Goal: Task Accomplishment & Management: Complete application form

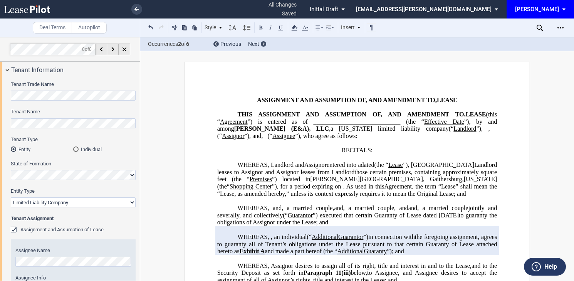
select select "limited liability company"
select select "number:5"
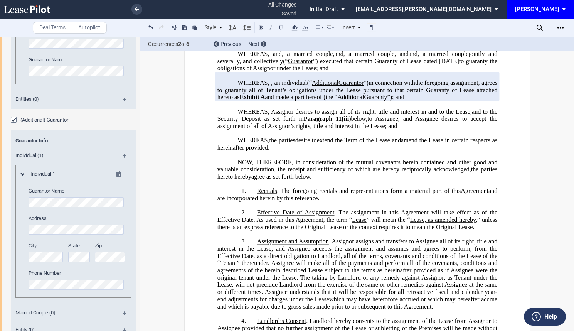
scroll to position [1304, 0]
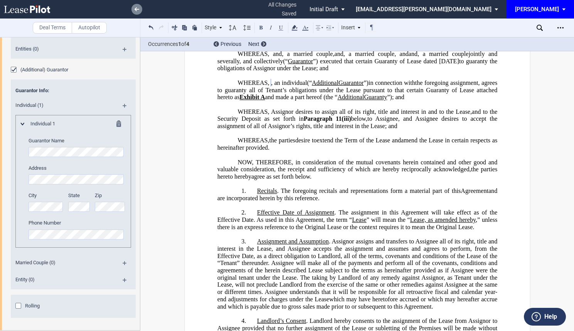
click at [137, 9] on use at bounding box center [136, 9] width 5 height 4
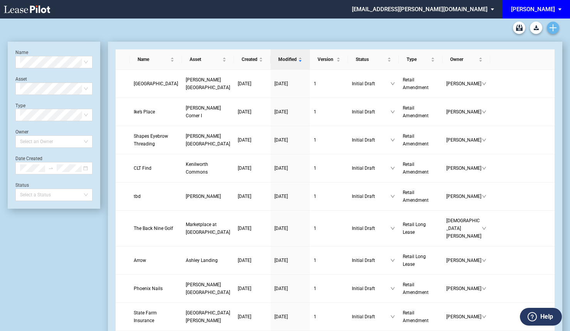
click at [549, 25] on icon "Create new document" at bounding box center [552, 27] width 7 height 7
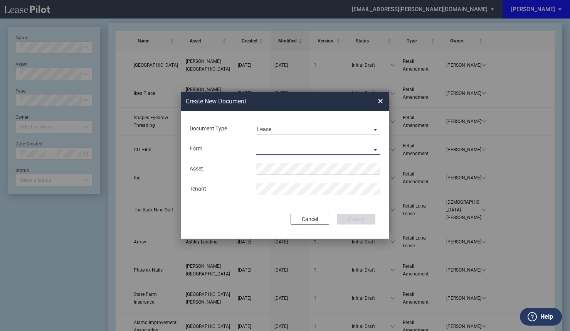
click at [338, 153] on md-select "Retail Long Lease Retail Short Lease" at bounding box center [318, 149] width 124 height 12
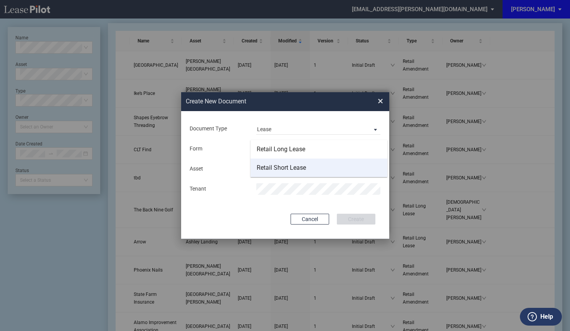
click at [321, 165] on md-option "Retail Short Lease" at bounding box center [318, 167] width 137 height 18
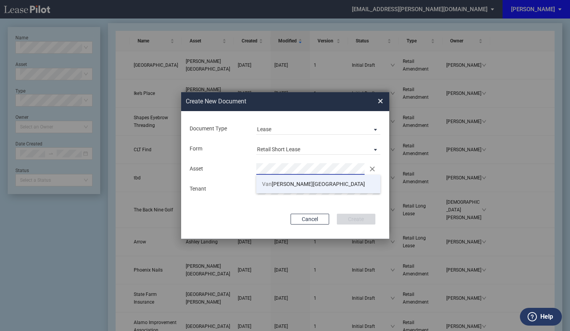
click at [291, 183] on span "Van Dorn Plaza" at bounding box center [313, 184] width 103 height 6
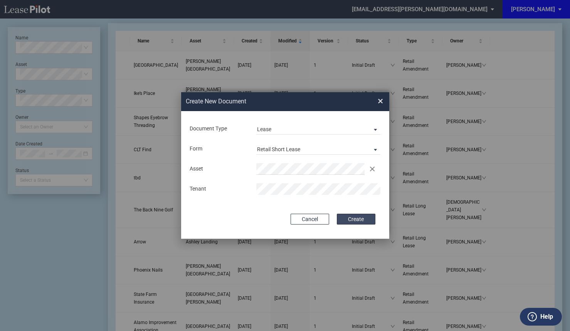
click at [357, 221] on button "Create" at bounding box center [356, 218] width 39 height 11
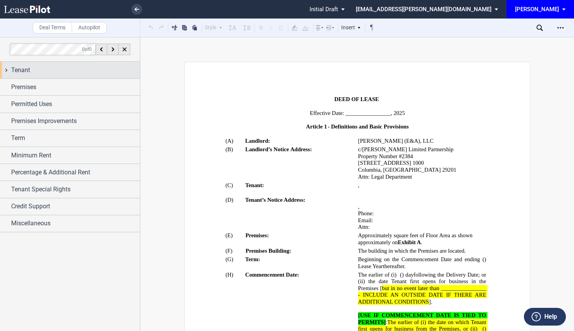
click at [54, 71] on div "Tenant" at bounding box center [75, 69] width 129 height 9
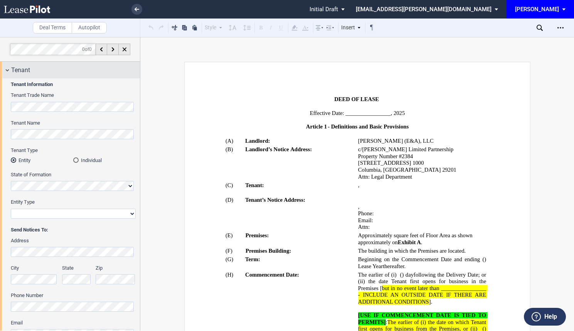
click at [57, 76] on div "Tenant" at bounding box center [70, 70] width 140 height 17
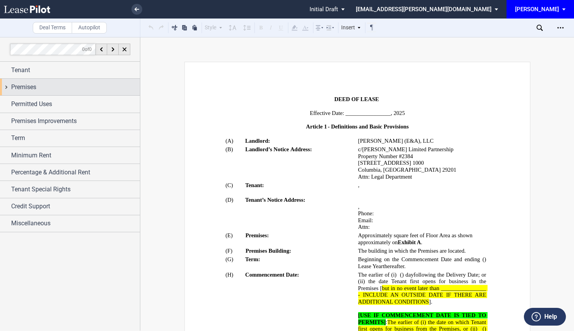
click at [57, 92] on div "Premises" at bounding box center [70, 87] width 140 height 17
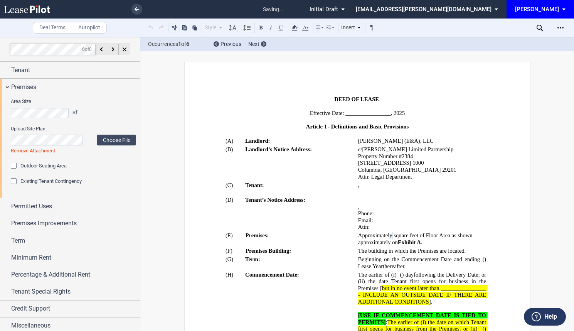
click at [13, 163] on div "Outdoor Seating Area" at bounding box center [15, 167] width 8 height 8
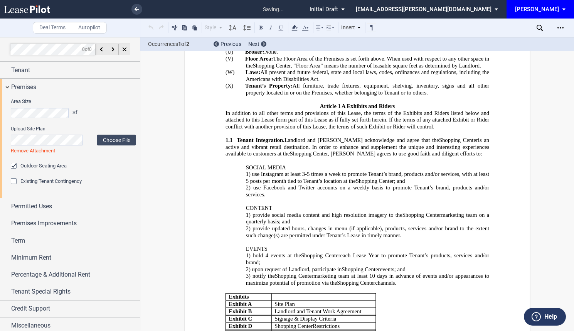
scroll to position [808, 0]
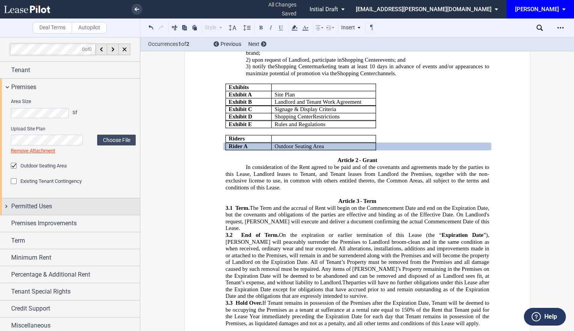
click at [71, 210] on div "Permitted Uses" at bounding box center [75, 206] width 129 height 9
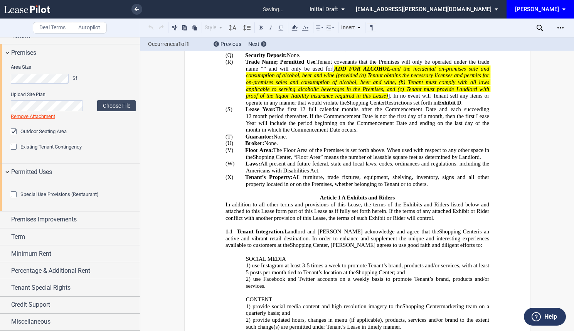
scroll to position [426, 0]
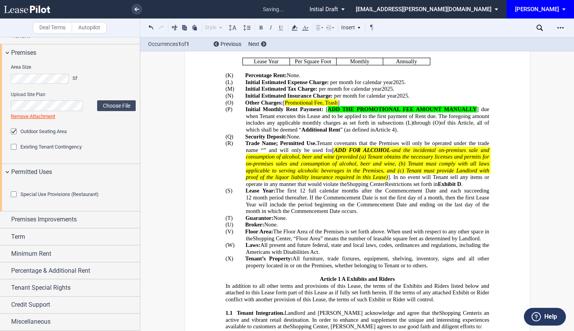
click at [16, 199] on div "Special Use Provisions (Restaurant)" at bounding box center [15, 195] width 8 height 8
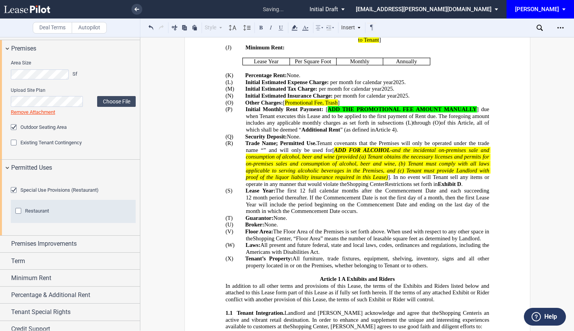
click at [21, 215] on div "Restaurant" at bounding box center [19, 212] width 8 height 8
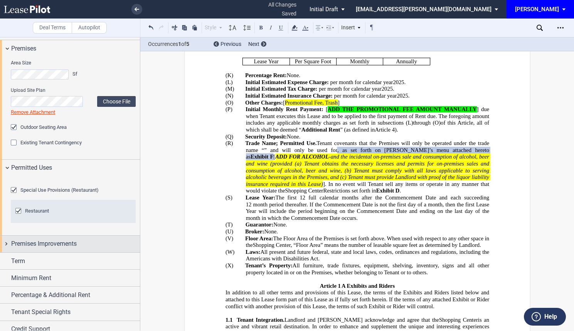
click at [75, 248] on span "Premises Improvements" at bounding box center [43, 243] width 65 height 9
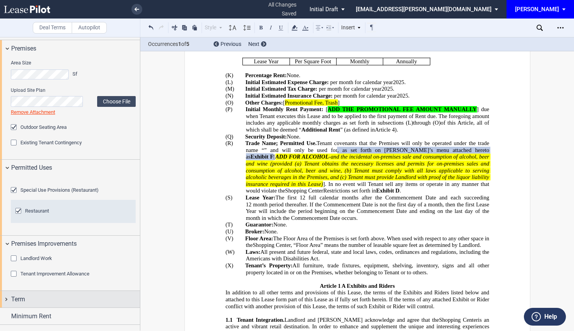
scroll to position [143, 0]
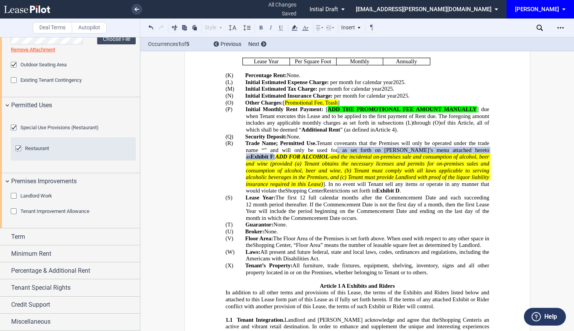
click at [14, 211] on div "Tenant Improvement Allowance" at bounding box center [15, 212] width 8 height 8
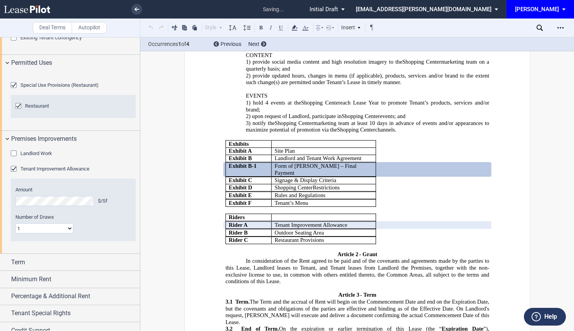
scroll to position [778, 0]
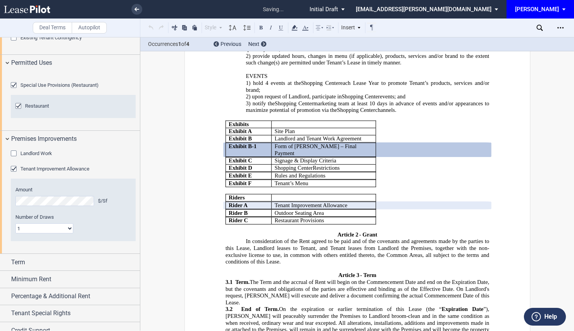
click at [52, 233] on select "1 Multiple" at bounding box center [44, 228] width 58 height 10
select select "multiple"
click at [15, 233] on select "1 Multiple" at bounding box center [44, 228] width 58 height 10
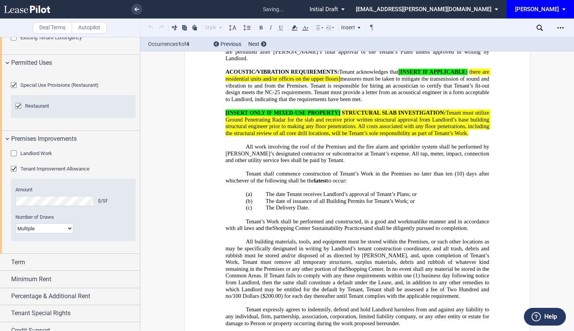
scroll to position [9559, 0]
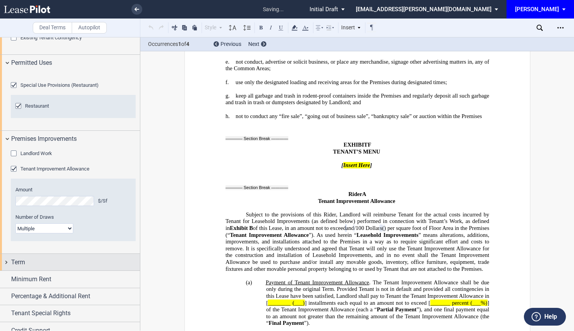
click at [17, 267] on span "Term" at bounding box center [18, 261] width 14 height 9
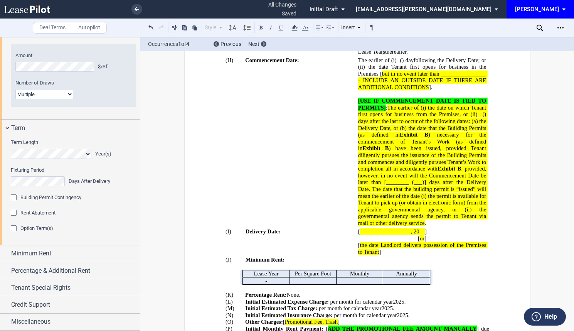
scroll to position [231, 0]
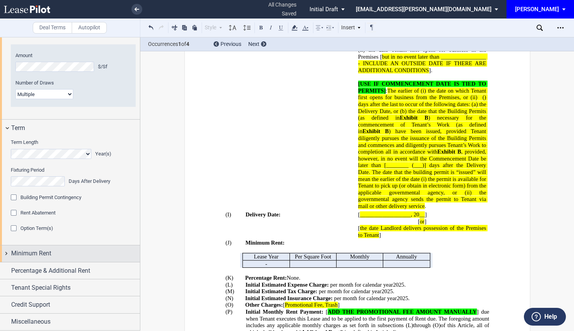
click at [66, 253] on div "Minimum Rent" at bounding box center [75, 253] width 129 height 9
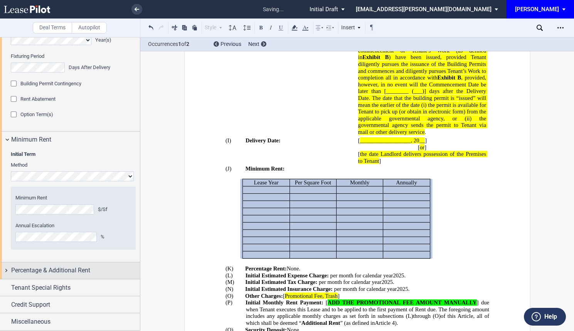
scroll to position [367, 0]
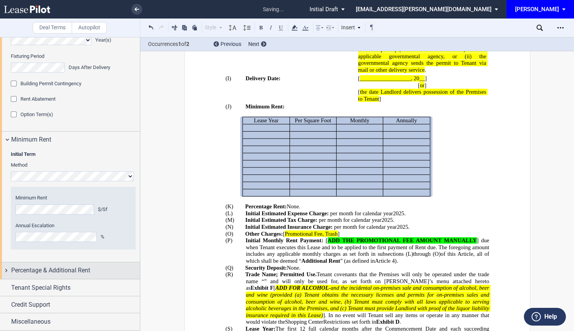
click at [67, 268] on span "Percentage & Additional Rent" at bounding box center [50, 269] width 79 height 9
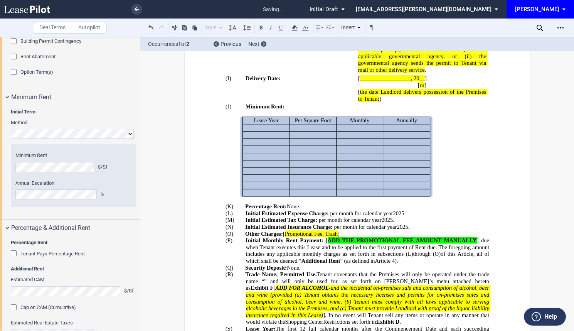
scroll to position [511, 0]
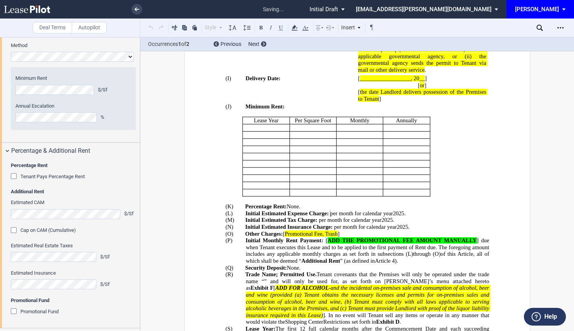
click at [15, 235] on div "Cap on CAM (Cumulative)" at bounding box center [15, 231] width 8 height 8
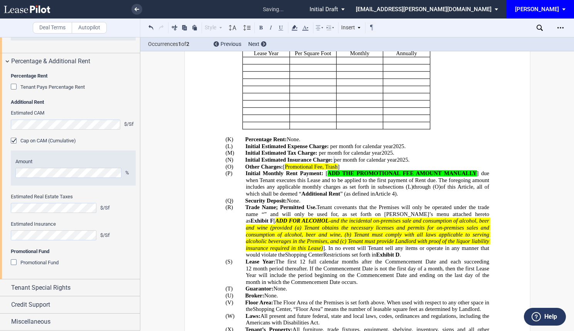
scroll to position [642, 0]
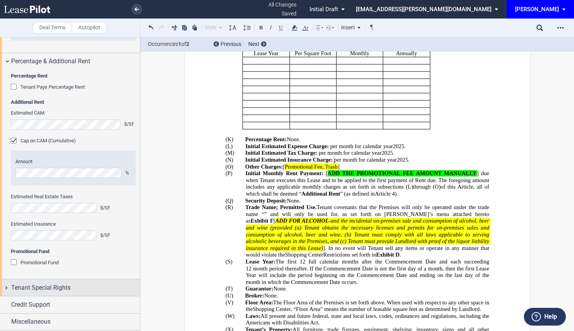
click at [62, 287] on span "Tenant Special Rights" at bounding box center [40, 287] width 59 height 9
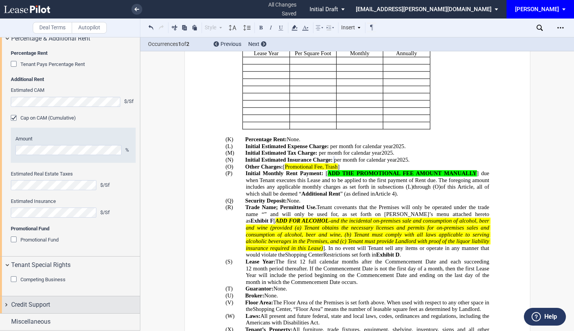
scroll to position [665, 0]
click at [39, 302] on span "Credit Support" at bounding box center [30, 304] width 39 height 9
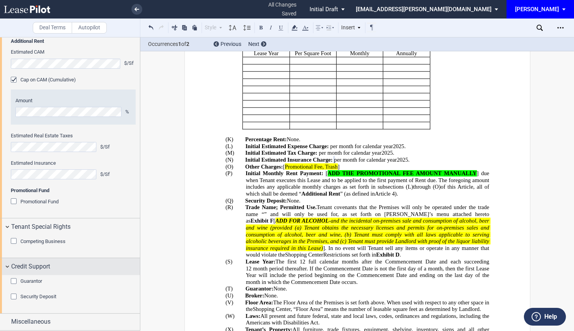
scroll to position [703, 0]
click at [13, 279] on div "Guarantor" at bounding box center [15, 282] width 8 height 8
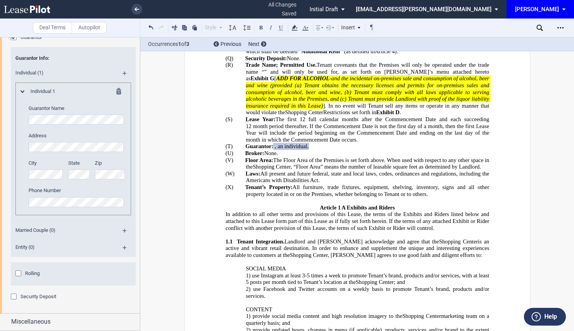
scroll to position [947, 0]
click at [20, 273] on div "Rolling" at bounding box center [19, 274] width 8 height 8
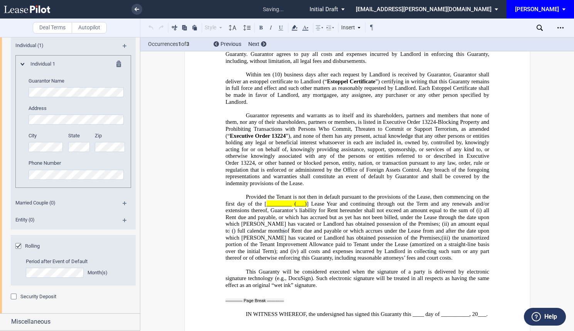
scroll to position [974, 0]
click at [15, 297] on div "Security Deposit" at bounding box center [15, 297] width 8 height 8
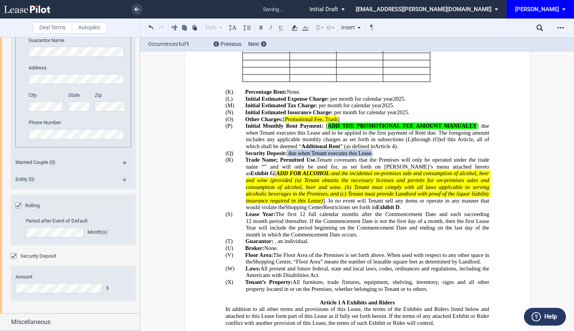
scroll to position [1014, 0]
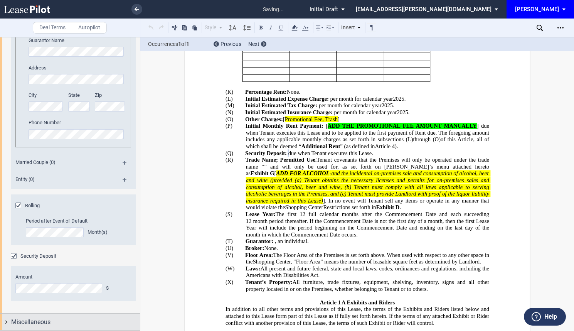
click at [81, 319] on div "Miscellaneous" at bounding box center [75, 321] width 129 height 9
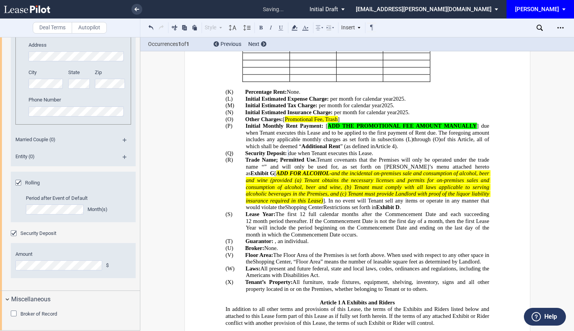
click at [13, 313] on div "Broker of Record" at bounding box center [15, 314] width 8 height 8
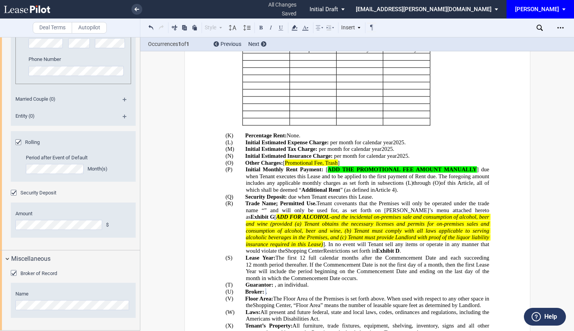
scroll to position [405, 0]
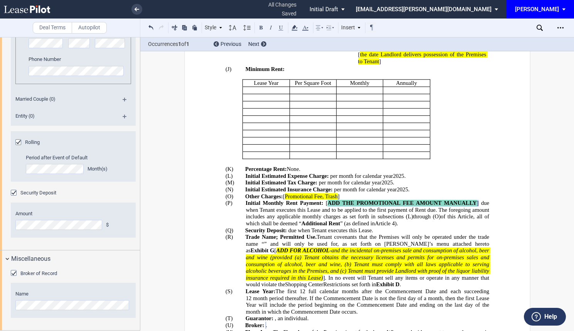
drag, startPoint x: 278, startPoint y: 216, endPoint x: 362, endPoint y: 213, distance: 83.7
click at [362, 213] on span "] due when Tenant executes this Lease and to be applied to the first payment of…" at bounding box center [367, 210] width 245 height 20
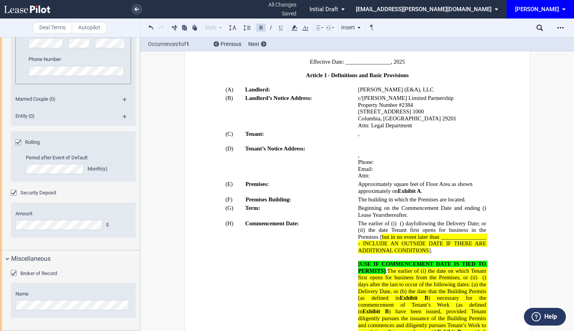
scroll to position [133, 0]
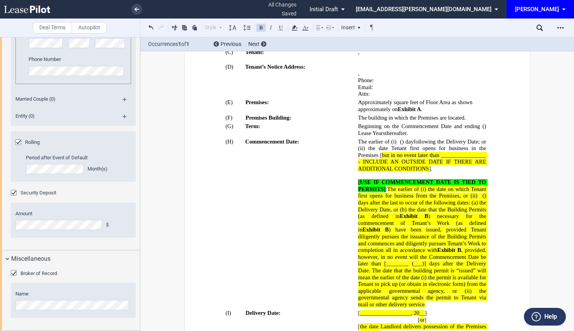
click at [422, 204] on span ") days after the last to occur of the following dates: (a)" at bounding box center [422, 198] width 129 height 13
drag, startPoint x: 388, startPoint y: 188, endPoint x: 356, endPoint y: 144, distance: 54.6
click at [356, 144] on tr "!!SET_LEVEL_1!! !!ARTICLE_LEVEL_2!! (H) Commencement Date: The earlier of (i) ﻿…" at bounding box center [357, 222] width 264 height 171
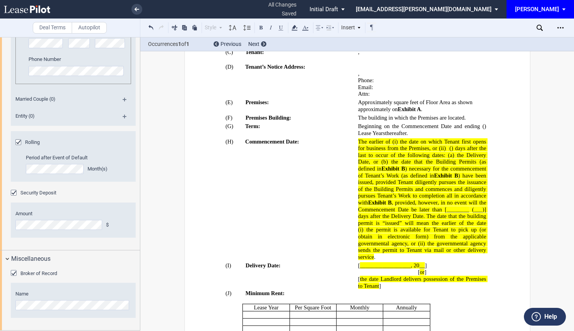
drag, startPoint x: 468, startPoint y: 148, endPoint x: 444, endPoint y: 148, distance: 23.9
click at [444, 148] on span "﻿ The earlier of (i) the date on which Tenant first opens for business from the…" at bounding box center [422, 199] width 129 height 122
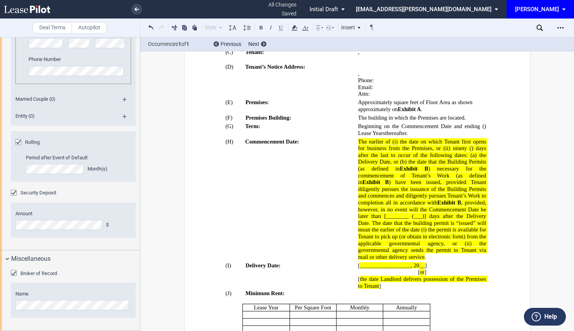
click at [477, 147] on span "﻿ The earlier of (i) the date on which Tenant first opens for business from the…" at bounding box center [422, 199] width 129 height 122
click at [455, 148] on span "﻿inety" at bounding box center [456, 148] width 11 height 7
click at [448, 160] on span "the date that the Building Permits (as defined in" at bounding box center [422, 164] width 129 height 13
drag, startPoint x: 406, startPoint y: 161, endPoint x: 370, endPoint y: 156, distance: 36.1
click at [370, 156] on span "﻿ The earlier of (i) the date on which Tenant first opens for business from the…" at bounding box center [422, 199] width 129 height 122
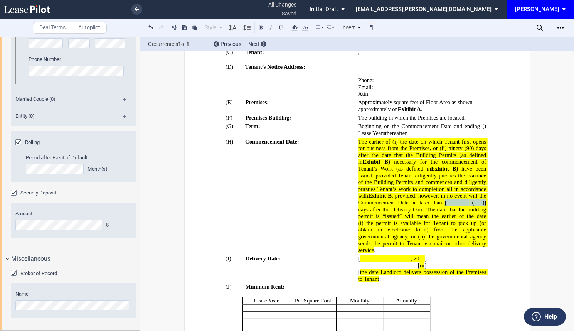
drag, startPoint x: 485, startPoint y: 201, endPoint x: 442, endPoint y: 200, distance: 42.4
click at [442, 200] on span "﻿ The earlier of (i) the date on which Tenant first opens for business from the…" at bounding box center [422, 195] width 129 height 115
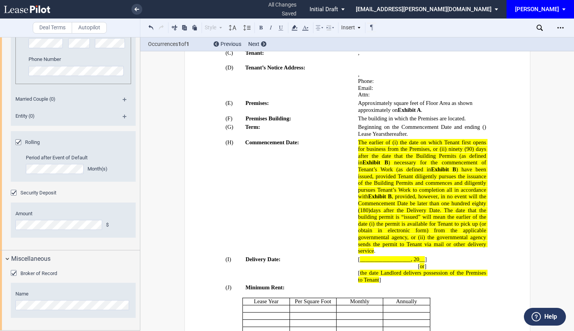
scroll to position [231, 0]
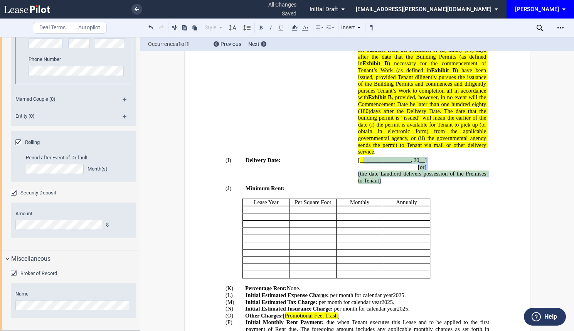
drag, startPoint x: 384, startPoint y: 181, endPoint x: 361, endPoint y: 161, distance: 30.6
click at [361, 161] on td "[ __________________, 20__ ] [ or ] [ the date Landlord delivers possession of …" at bounding box center [423, 170] width 131 height 29
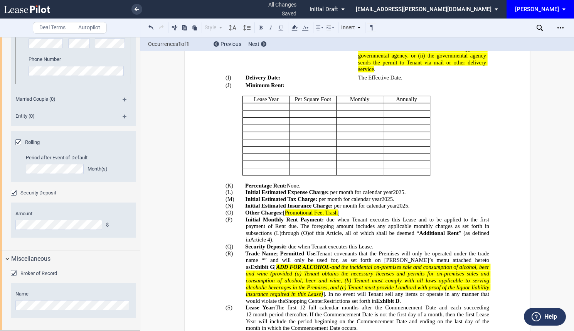
scroll to position [347, 0]
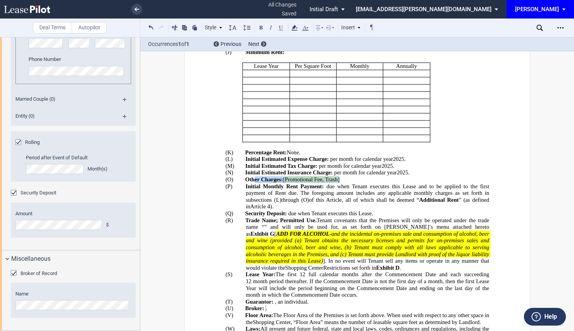
drag, startPoint x: 344, startPoint y: 178, endPoint x: 252, endPoint y: 180, distance: 92.1
click at [252, 180] on p "(O) Other Charges: [ Promotional Fee, Trash ]" at bounding box center [366, 179] width 243 height 7
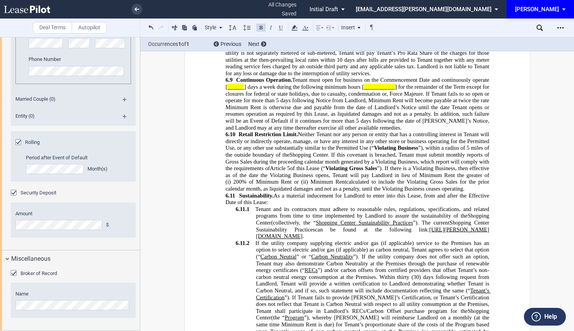
scroll to position [1965, 0]
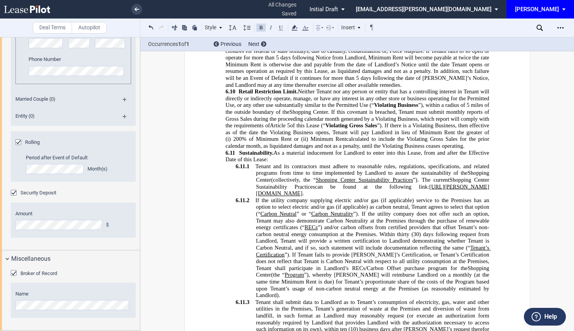
click at [466, 102] on span "”), within a radius of 5" at bounding box center [443, 105] width 51 height 7
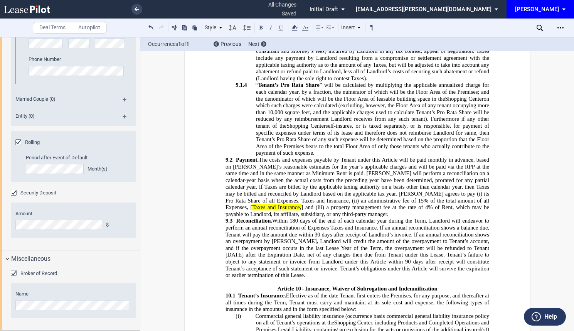
scroll to position [2736, 0]
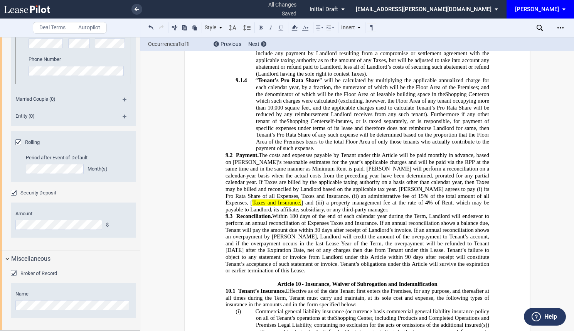
click at [301, 199] on span "Taxes and Insurance," at bounding box center [276, 202] width 49 height 7
click at [321, 199] on span "] and (iii)" at bounding box center [308, 202] width 23 height 7
drag, startPoint x: 479, startPoint y: 168, endPoint x: 428, endPoint y: 168, distance: 50.9
click at [428, 168] on span "Payment. The costs and expenses payable by Tenant under this Article will be pa…" at bounding box center [357, 181] width 265 height 60
click at [293, 31] on icon at bounding box center [294, 27] width 9 height 9
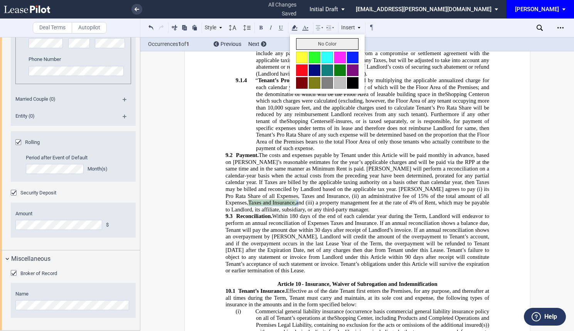
click at [320, 46] on button "No Color" at bounding box center [327, 44] width 62 height 12
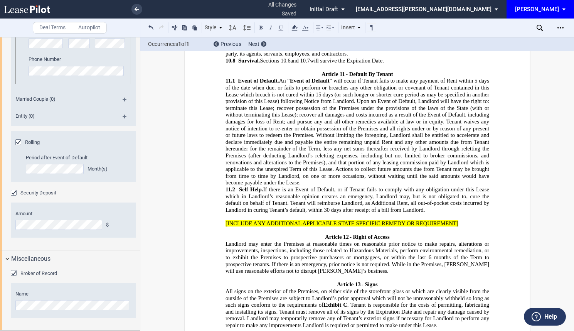
scroll to position [3583, 0]
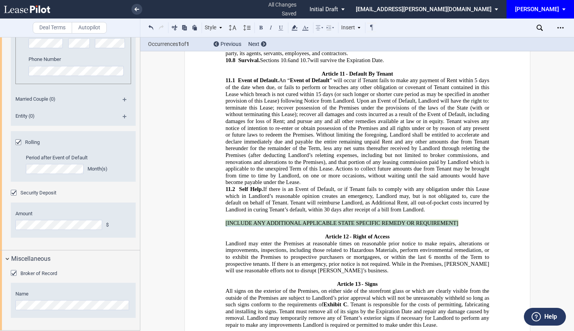
drag, startPoint x: 457, startPoint y: 196, endPoint x: 219, endPoint y: 191, distance: 238.2
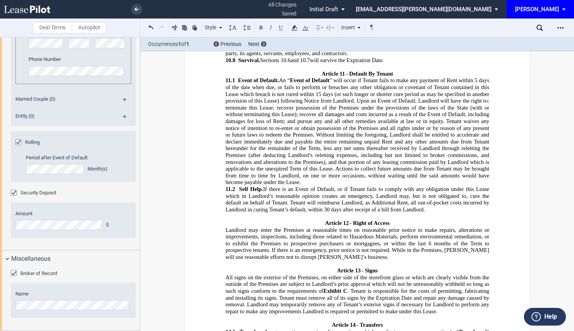
click at [232, 213] on p "﻿" at bounding box center [357, 216] width 264 height 7
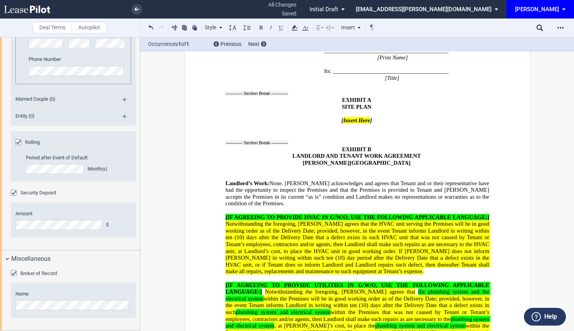
scroll to position [5471, 0]
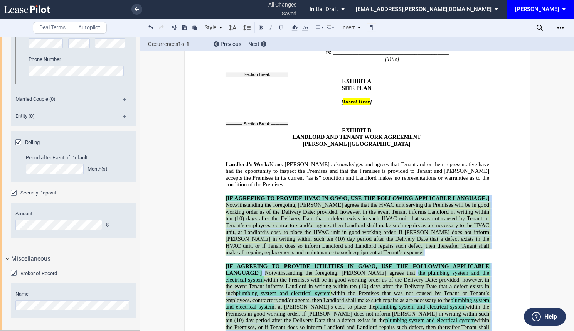
drag, startPoint x: 299, startPoint y: 291, endPoint x: 201, endPoint y: 152, distance: 169.8
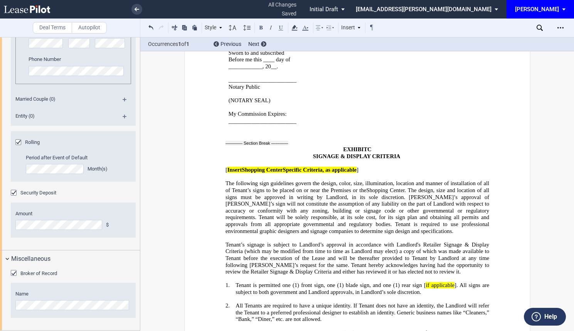
scroll to position [8207, 0]
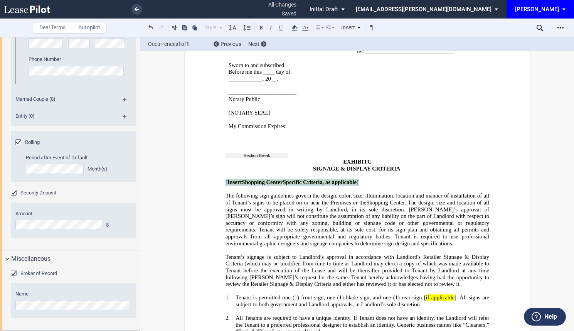
drag, startPoint x: 361, startPoint y: 107, endPoint x: 218, endPoint y: 107, distance: 143.7
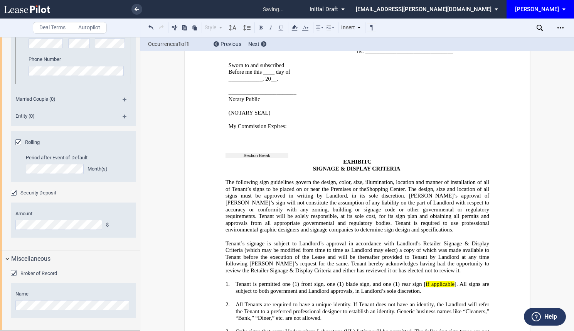
click at [423, 280] on span "(1) rear sign [" at bounding box center [409, 283] width 33 height 7
click at [454, 280] on span "]. All signs are subject to both government and Landlord approvals, in Landlord…" at bounding box center [362, 286] width 255 height 13
drag, startPoint x: 455, startPoint y: 208, endPoint x: 423, endPoint y: 208, distance: 32.4
click at [423, 280] on span "Tenant is permitted one (1) front sign, one (1) blade sign, and one (1) rear si…" at bounding box center [362, 286] width 255 height 13
click at [296, 31] on icon at bounding box center [294, 27] width 9 height 9
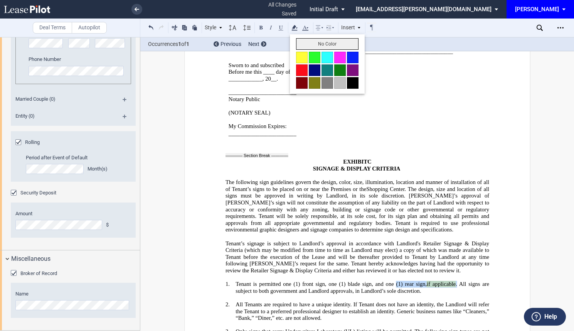
click at [305, 42] on button "No Color" at bounding box center [327, 44] width 62 height 12
